Goal: Check status: Check status

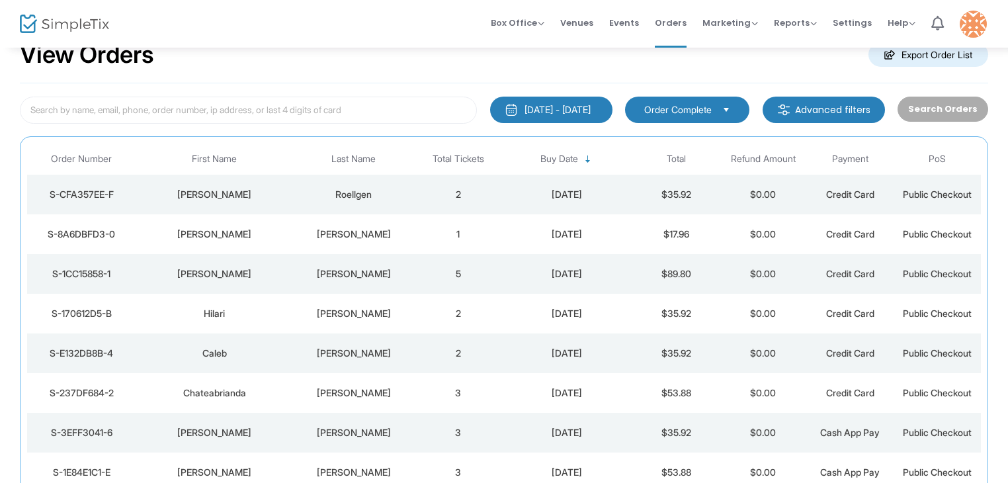
scroll to position [38, 0]
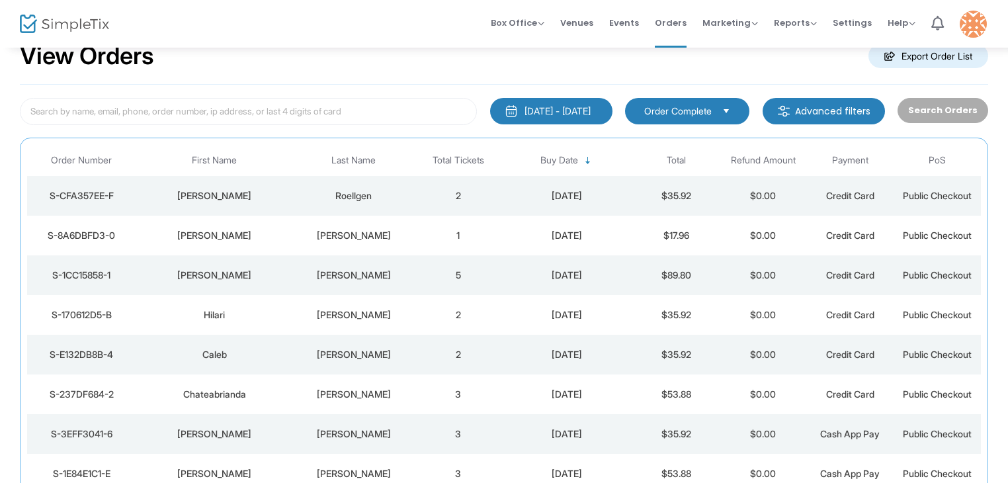
click at [69, 83] on div "View Orders Export Order List" at bounding box center [504, 56] width 968 height 56
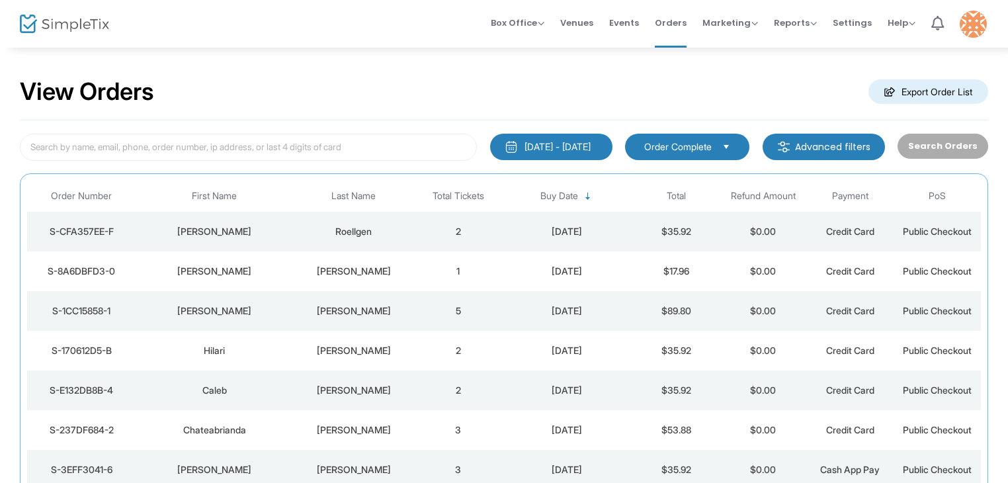
scroll to position [38, 0]
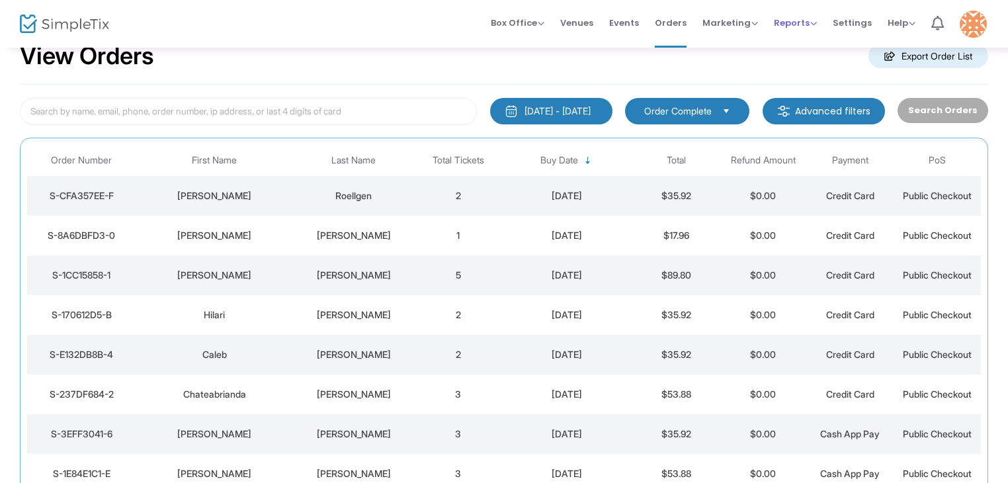
click at [794, 25] on span "Reports" at bounding box center [795, 23] width 43 height 13
click at [802, 69] on li "Sales Reports" at bounding box center [817, 71] width 86 height 26
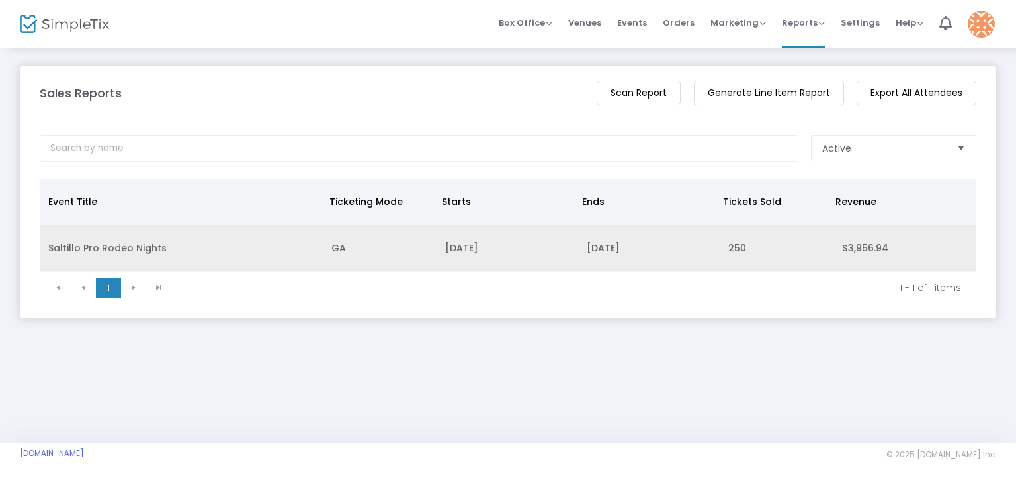
click at [149, 249] on td "Saltillo Pro Rodeo Nights" at bounding box center [181, 248] width 283 height 47
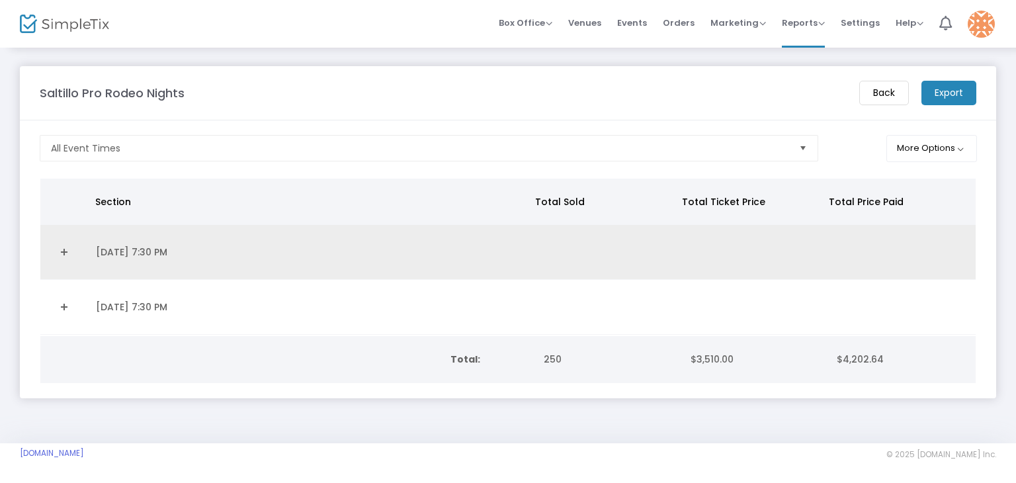
click at [122, 255] on td "[DATE] 7:30 PM" at bounding box center [310, 252] width 444 height 55
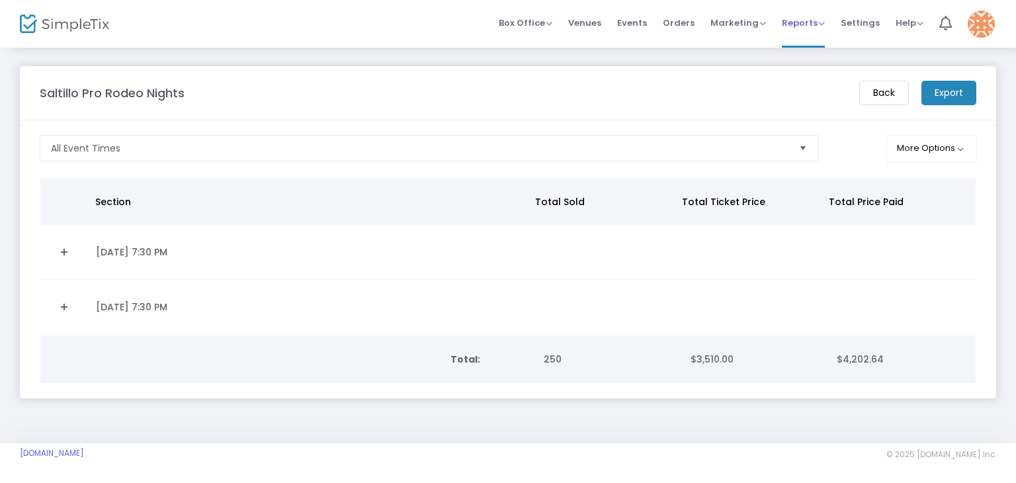
click at [797, 24] on span "Reports" at bounding box center [803, 23] width 43 height 13
click at [810, 65] on li "Sales Reports" at bounding box center [825, 71] width 86 height 26
click at [799, 25] on span "Reports" at bounding box center [803, 23] width 43 height 13
click at [804, 69] on li "Sales Reports" at bounding box center [825, 71] width 86 height 26
click at [684, 25] on span "Orders" at bounding box center [679, 23] width 32 height 34
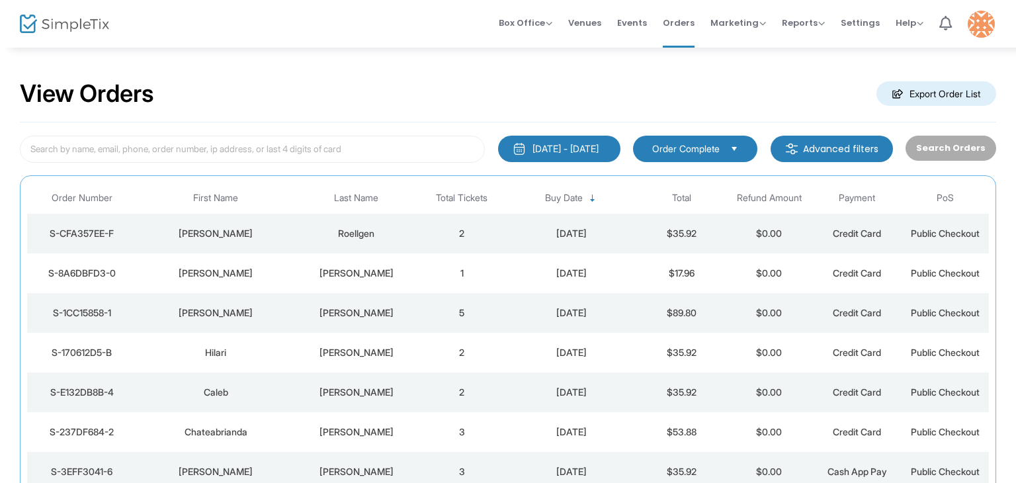
scroll to position [24, 0]
